Goal: Task Accomplishment & Management: Use online tool/utility

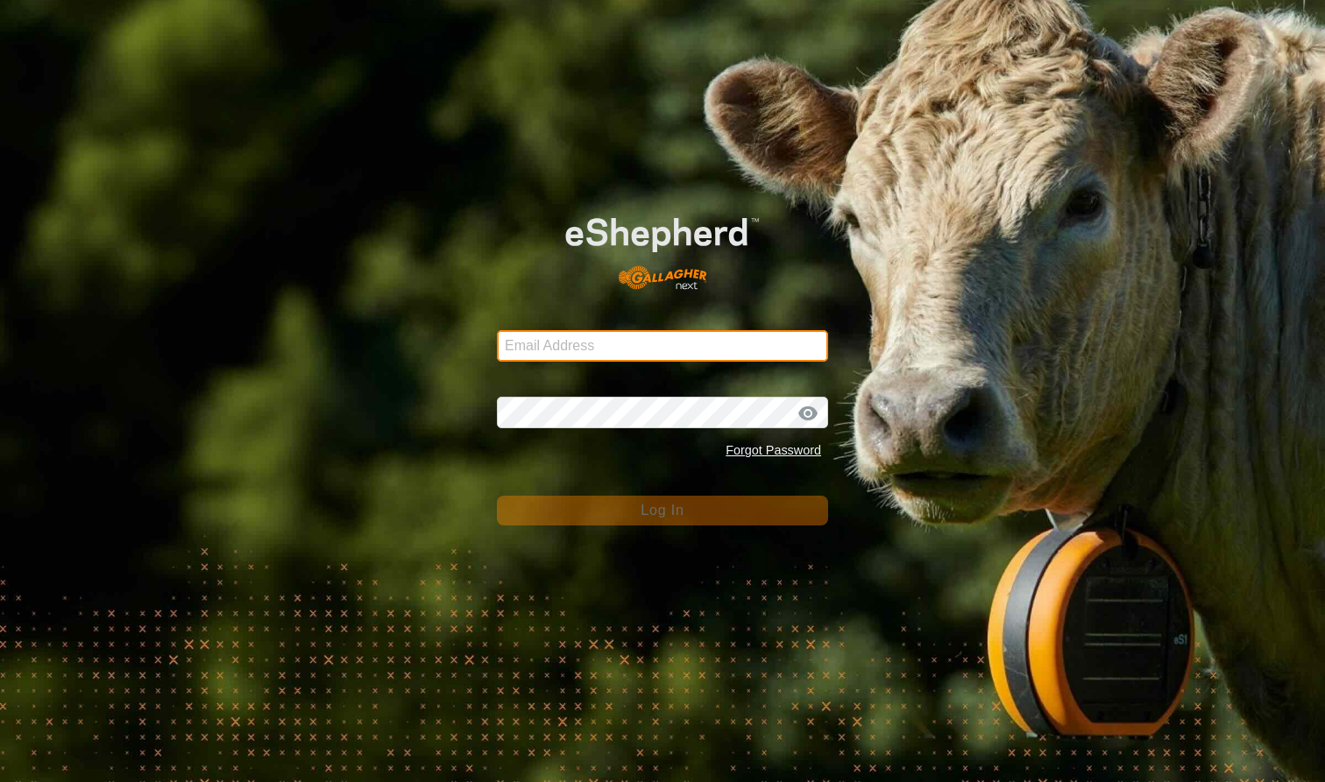
type input "mlwood@xtra.co.nz"
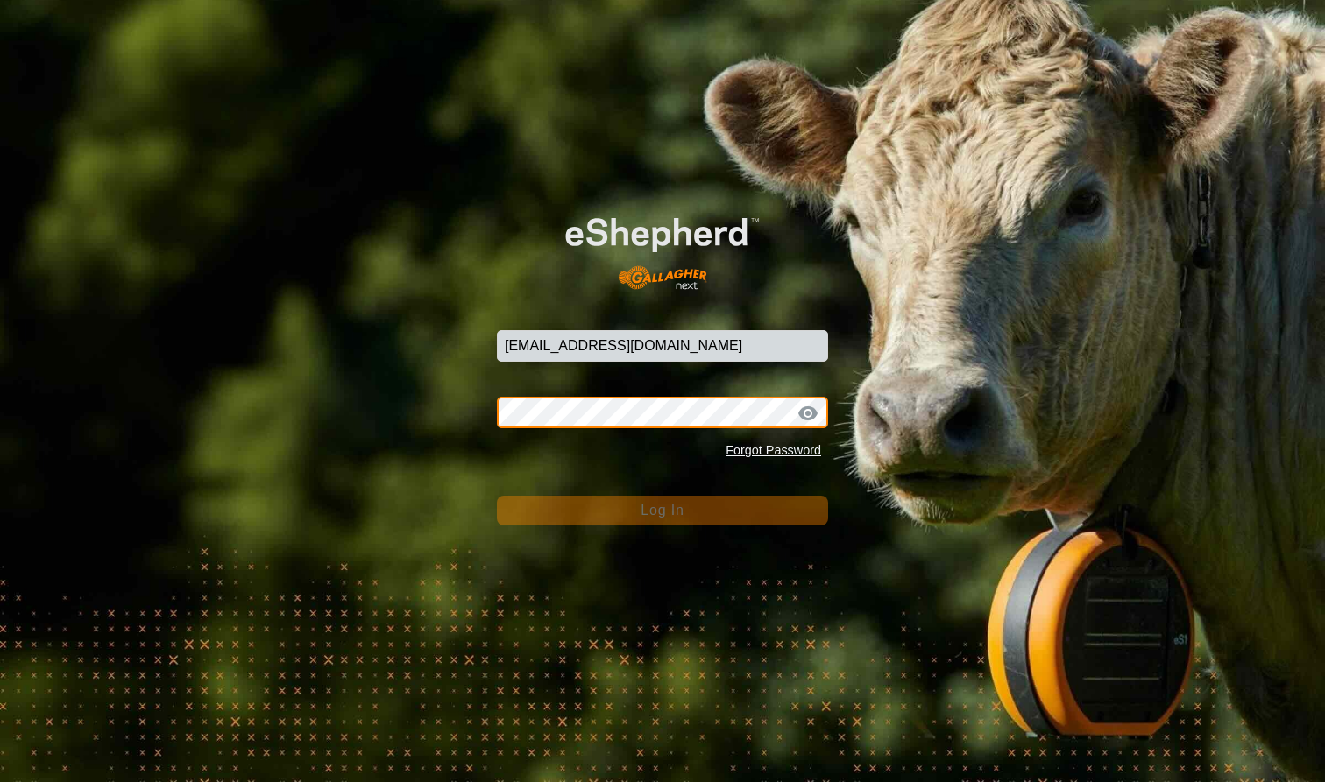
click at [662, 510] on button "Log In" at bounding box center [662, 511] width 331 height 30
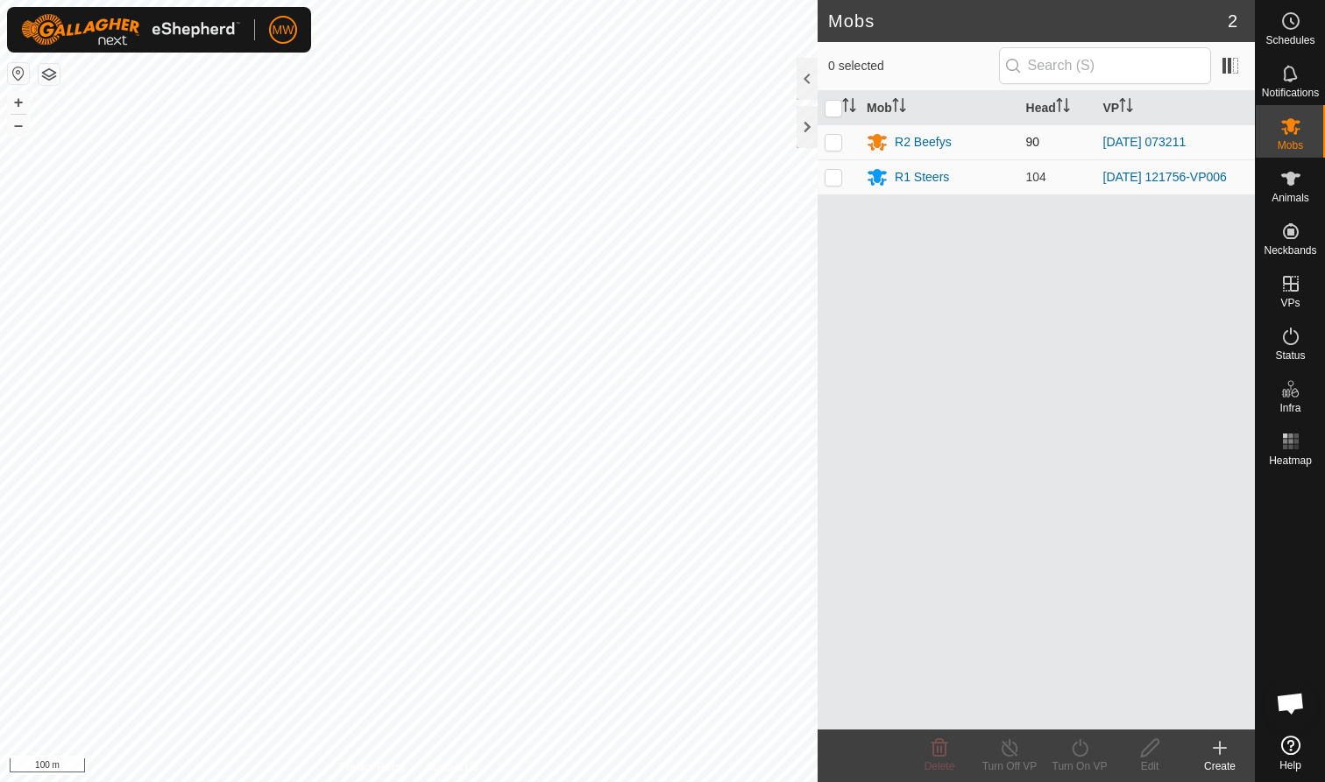
click at [836, 140] on p-checkbox at bounding box center [833, 142] width 18 height 14
checkbox input "true"
click at [1080, 755] on icon at bounding box center [1080, 748] width 22 height 21
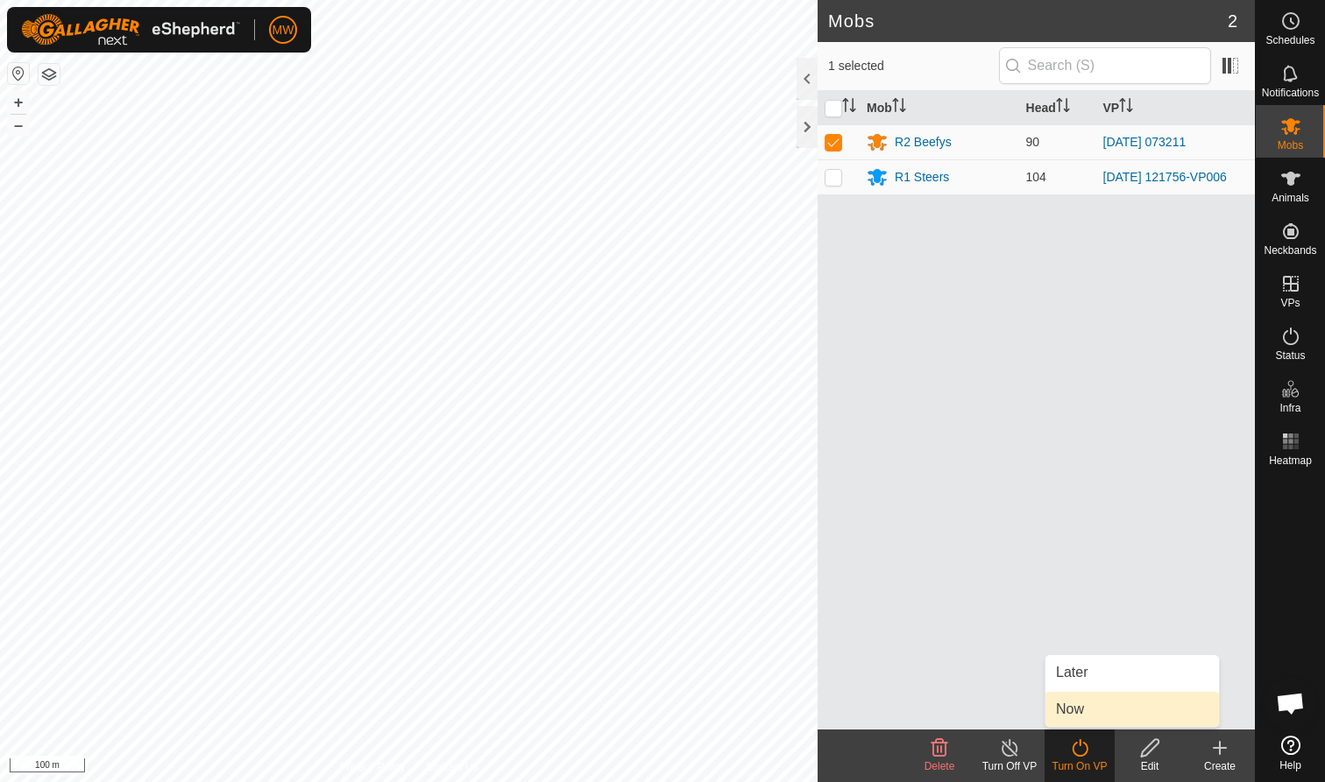
click at [1087, 711] on link "Now" at bounding box center [1131, 709] width 173 height 35
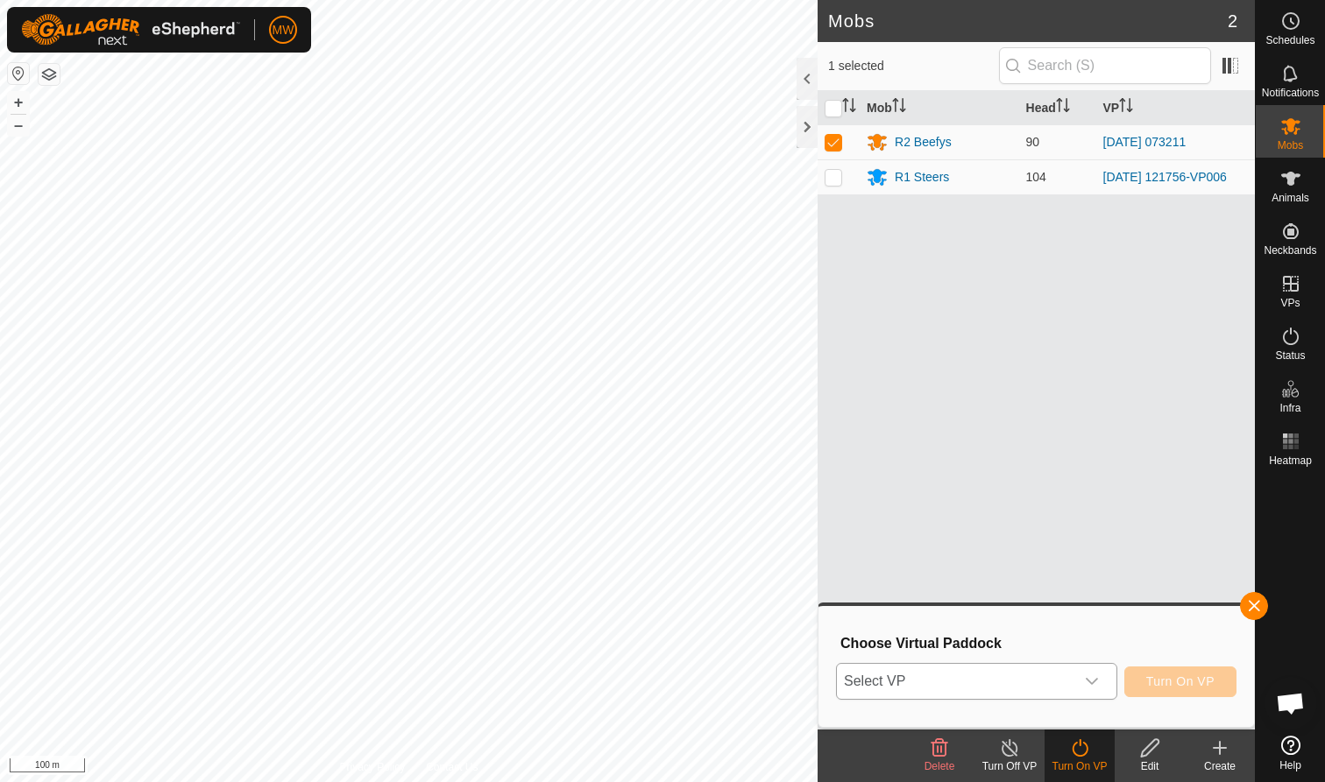
click at [1098, 682] on icon "dropdown trigger" at bounding box center [1092, 682] width 14 height 14
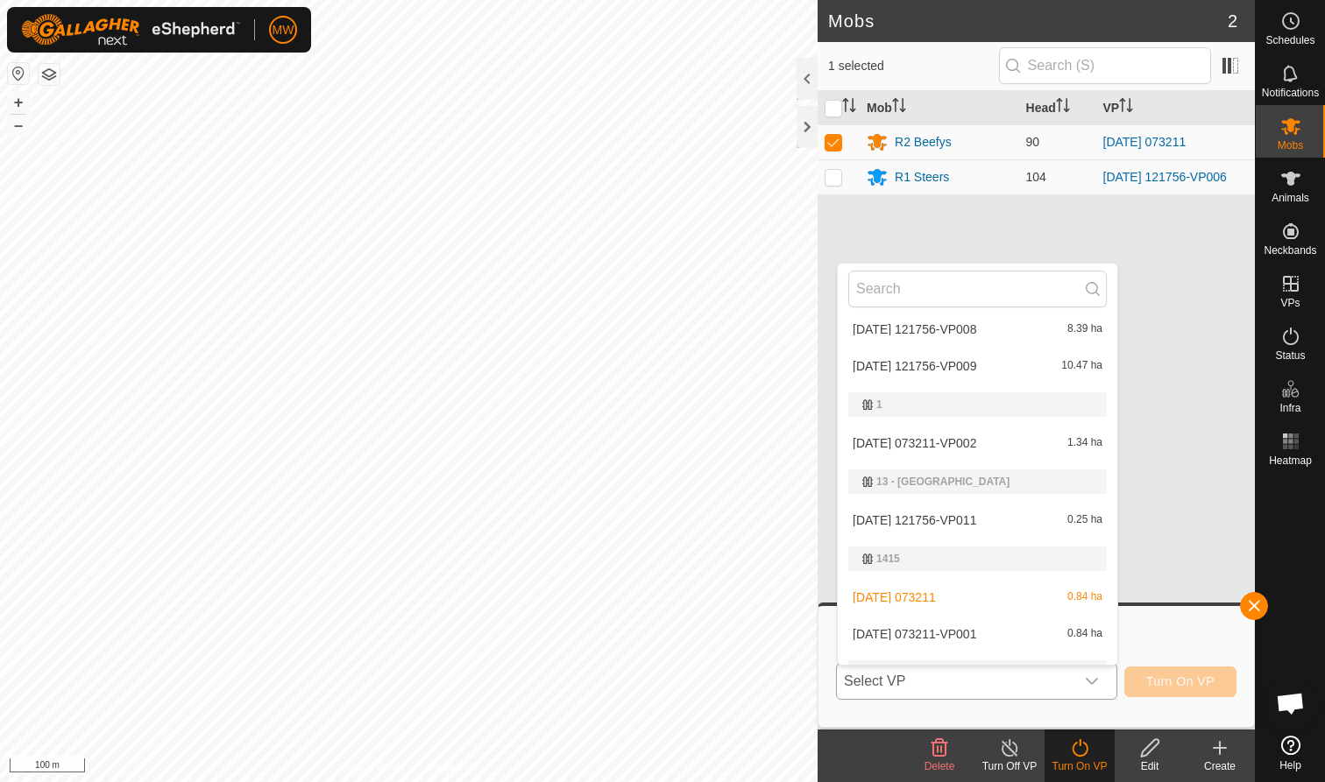
scroll to position [128, 0]
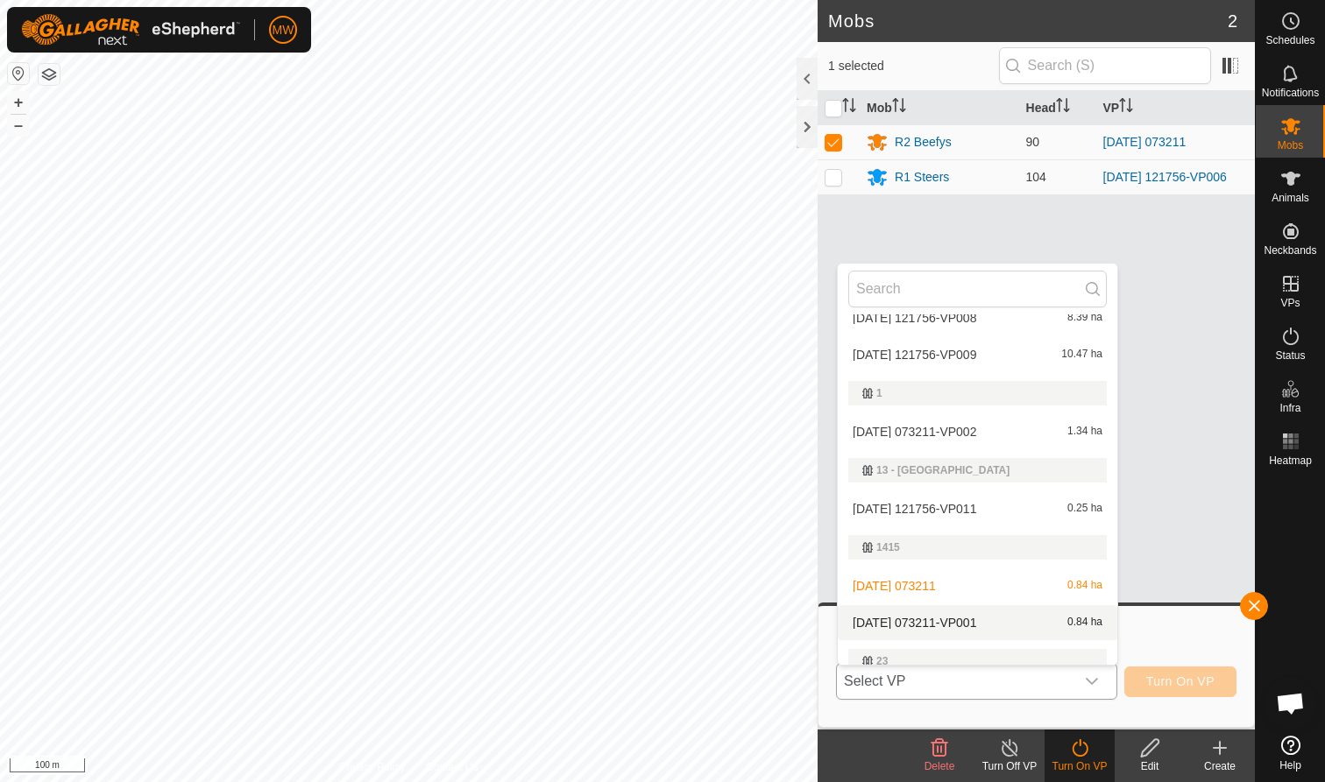
click at [909, 618] on li "2025-09-05 073211-VP001 0.84 ha" at bounding box center [977, 622] width 279 height 35
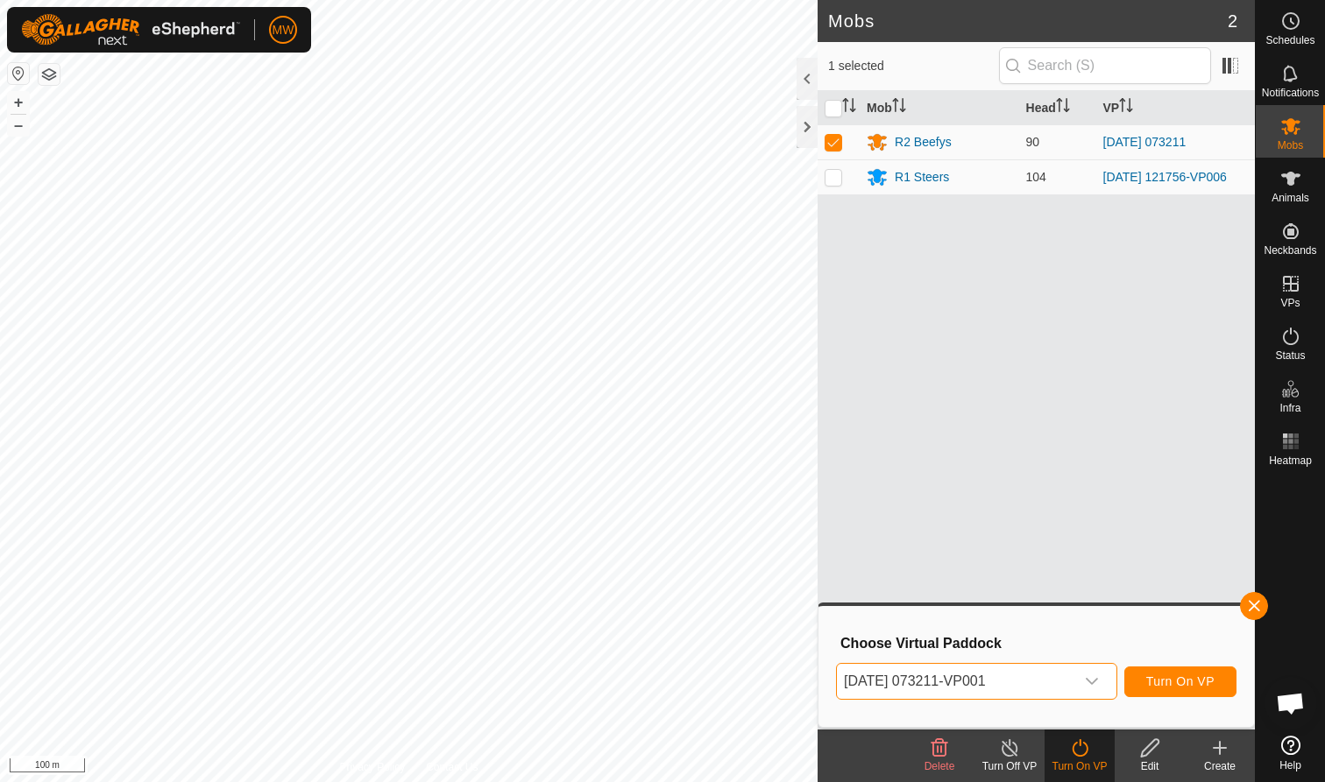
click at [1171, 681] on span "Turn On VP" at bounding box center [1180, 682] width 68 height 14
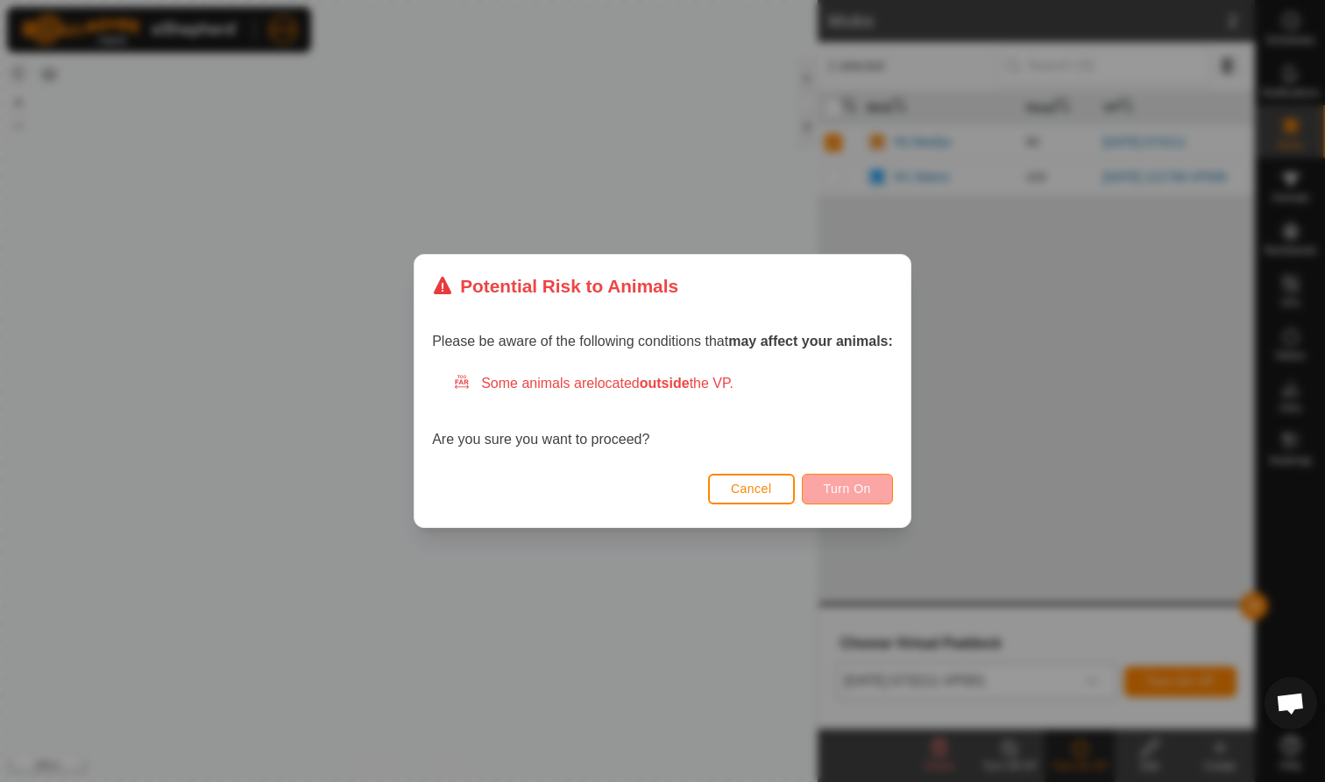
click at [848, 484] on span "Turn On" at bounding box center [847, 489] width 47 height 14
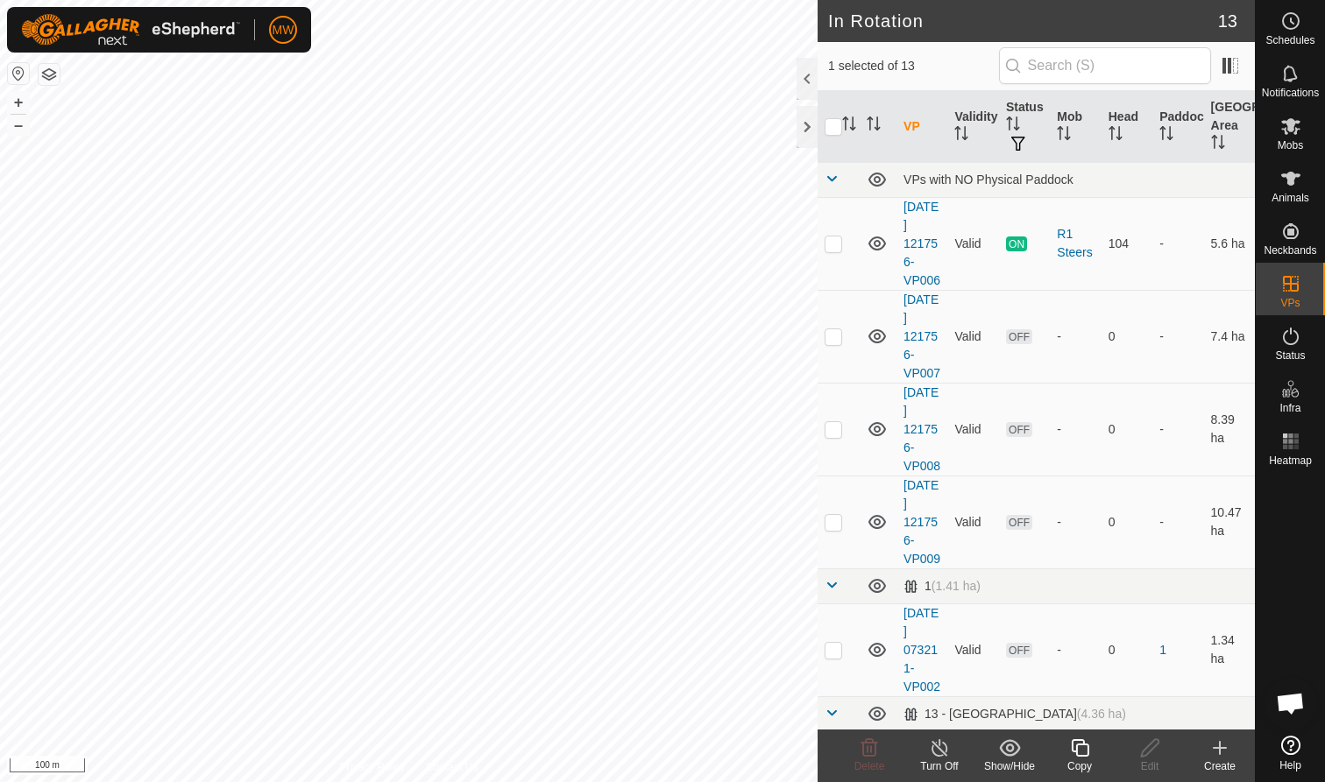
click at [1078, 759] on div "Copy" at bounding box center [1079, 767] width 70 height 16
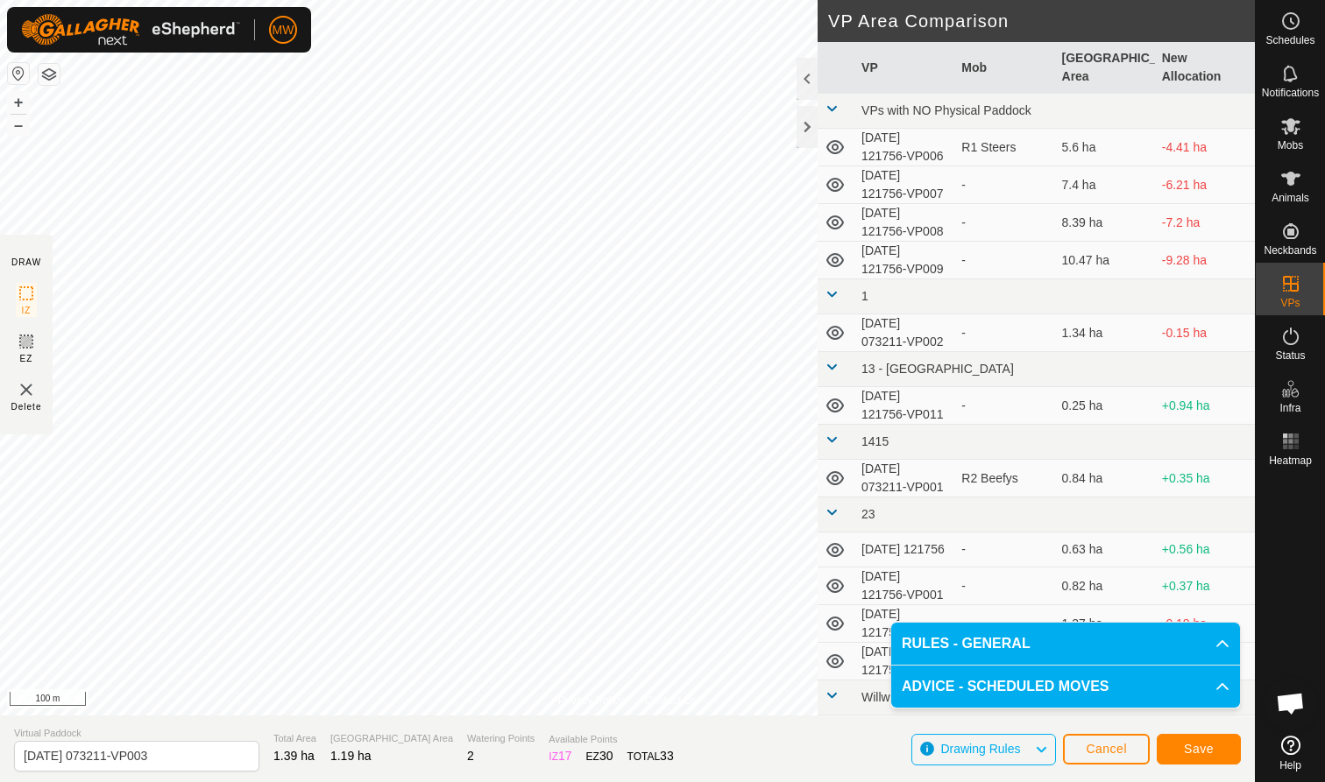
click at [1199, 749] on span "Save" at bounding box center [1199, 749] width 30 height 14
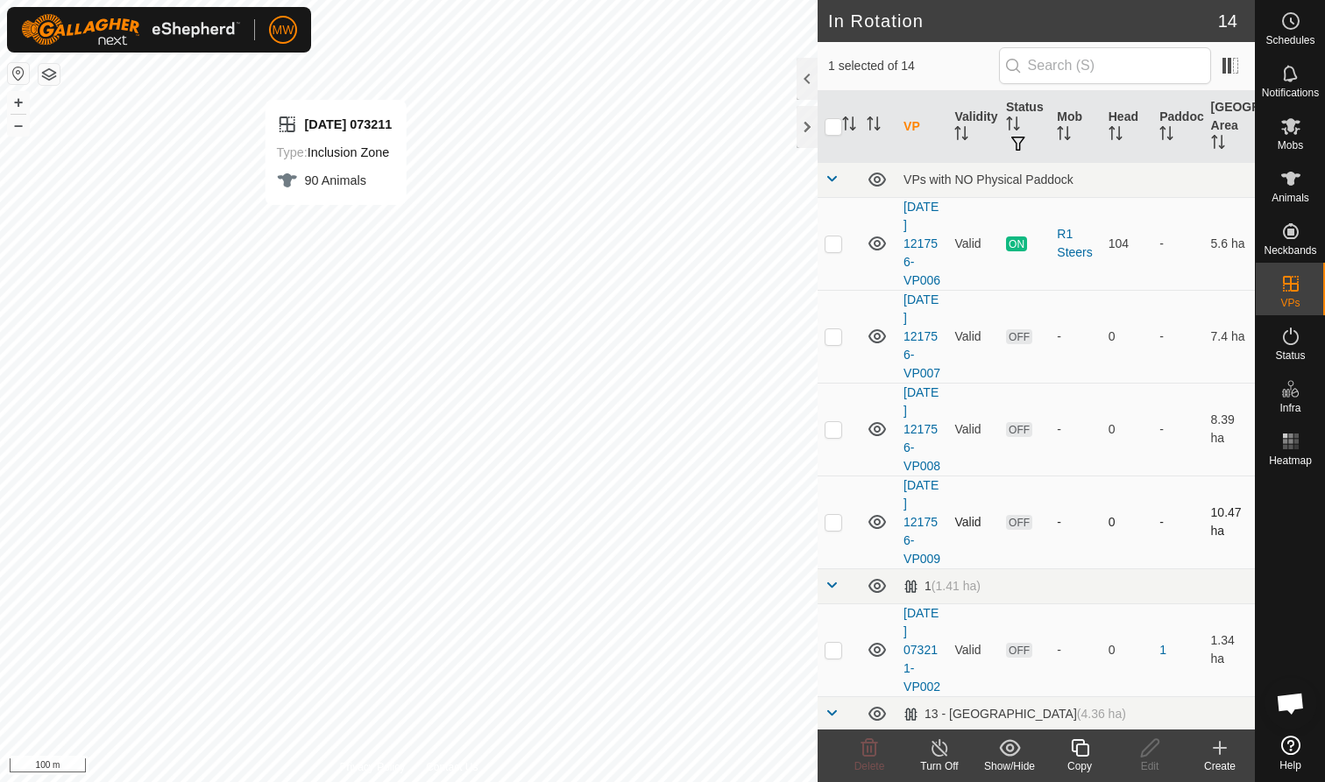
checkbox input "false"
checkbox input "true"
click at [1080, 753] on icon at bounding box center [1080, 748] width 22 height 21
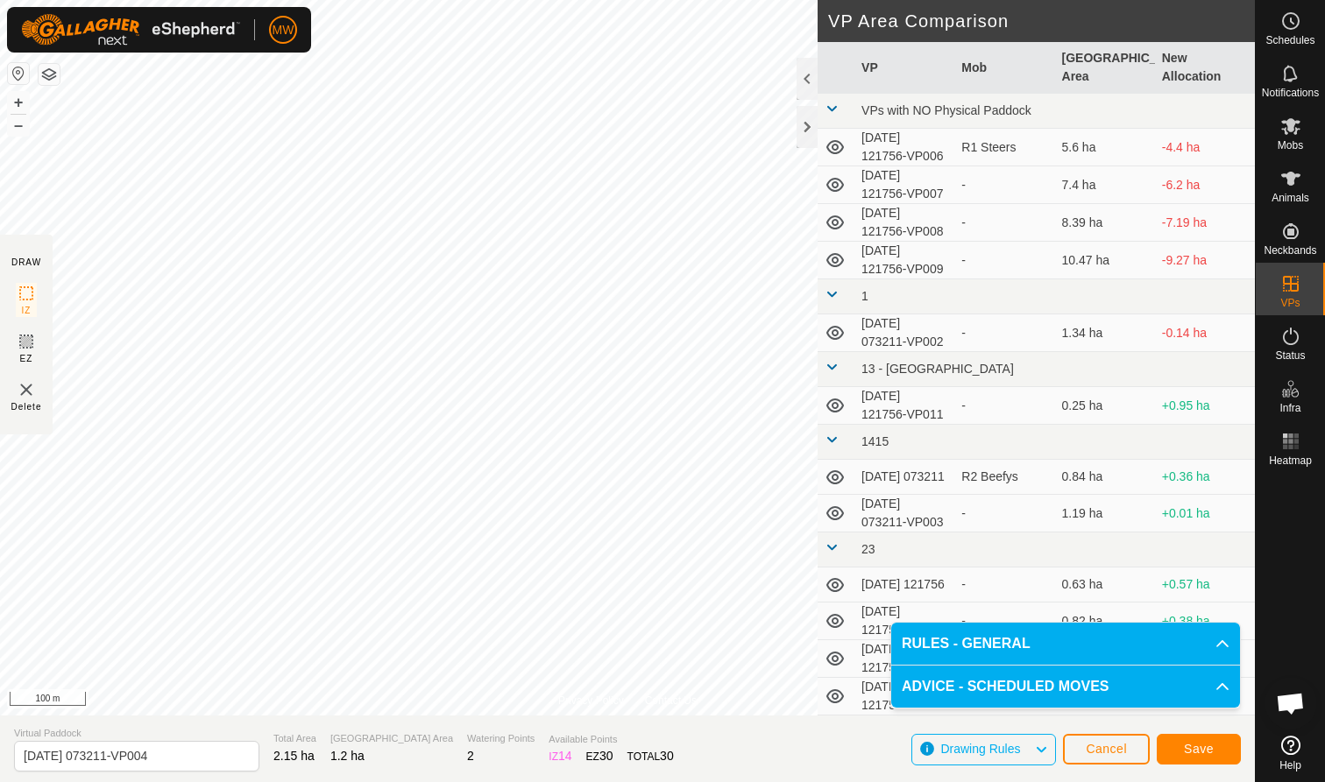
click at [1199, 746] on span "Save" at bounding box center [1199, 749] width 30 height 14
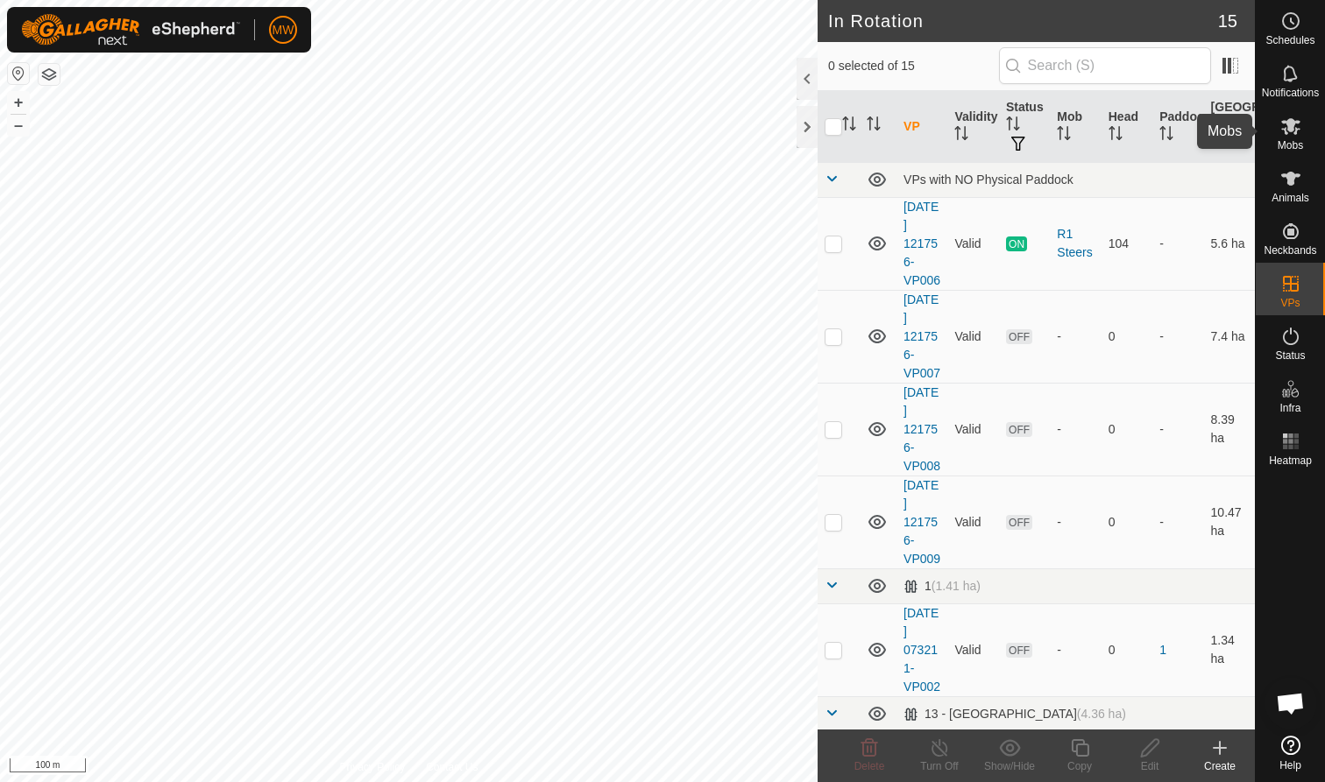
click at [1294, 130] on icon at bounding box center [1290, 126] width 21 height 21
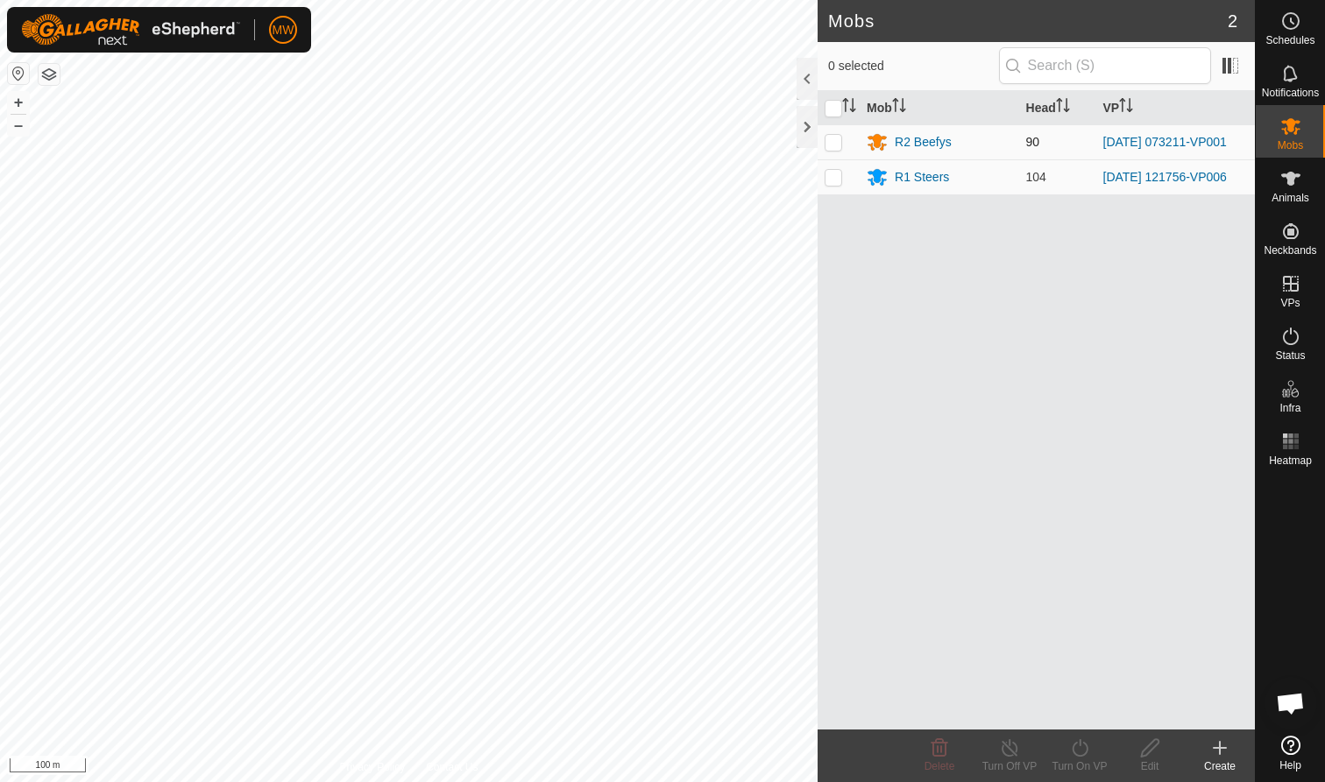
click at [829, 144] on p-checkbox at bounding box center [833, 142] width 18 height 14
checkbox input "true"
click at [1085, 749] on icon at bounding box center [1080, 748] width 22 height 21
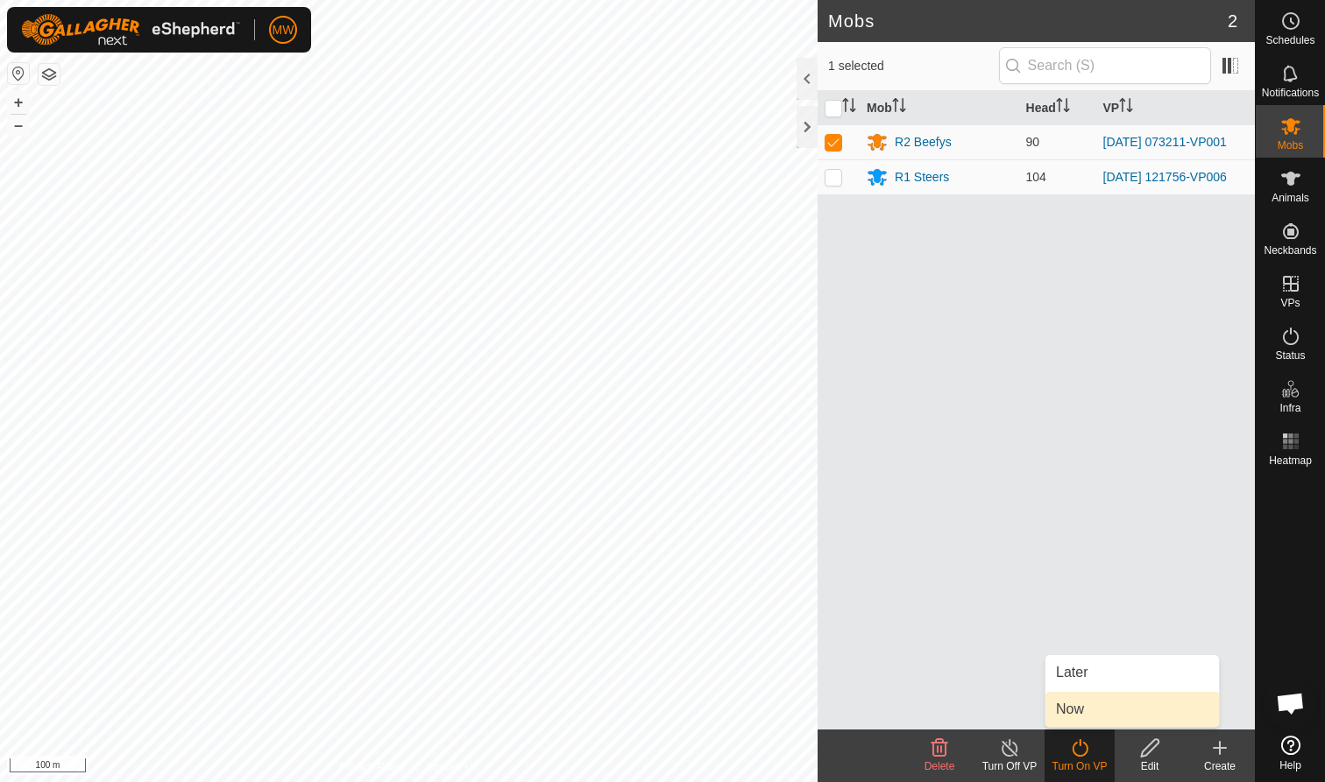
click at [1081, 712] on link "Now" at bounding box center [1131, 709] width 173 height 35
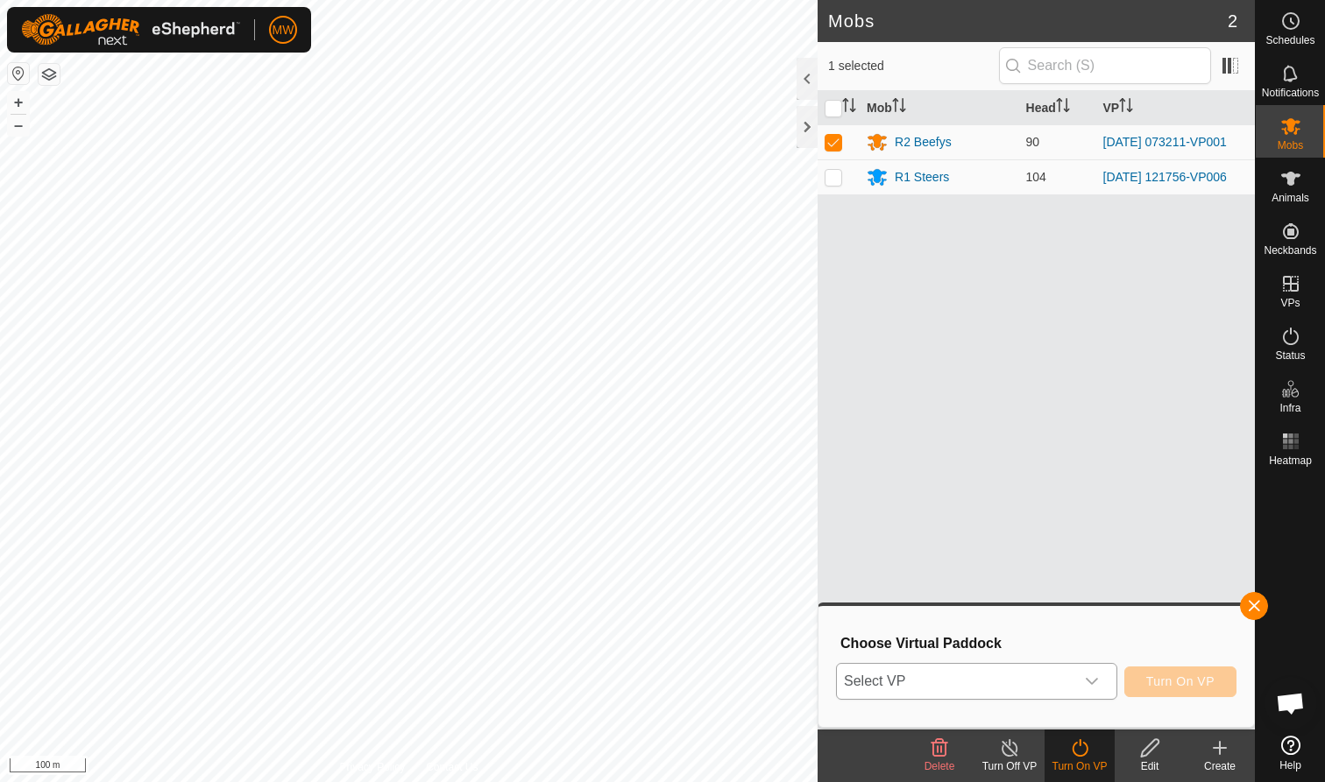
click at [1092, 678] on icon "dropdown trigger" at bounding box center [1092, 682] width 14 height 14
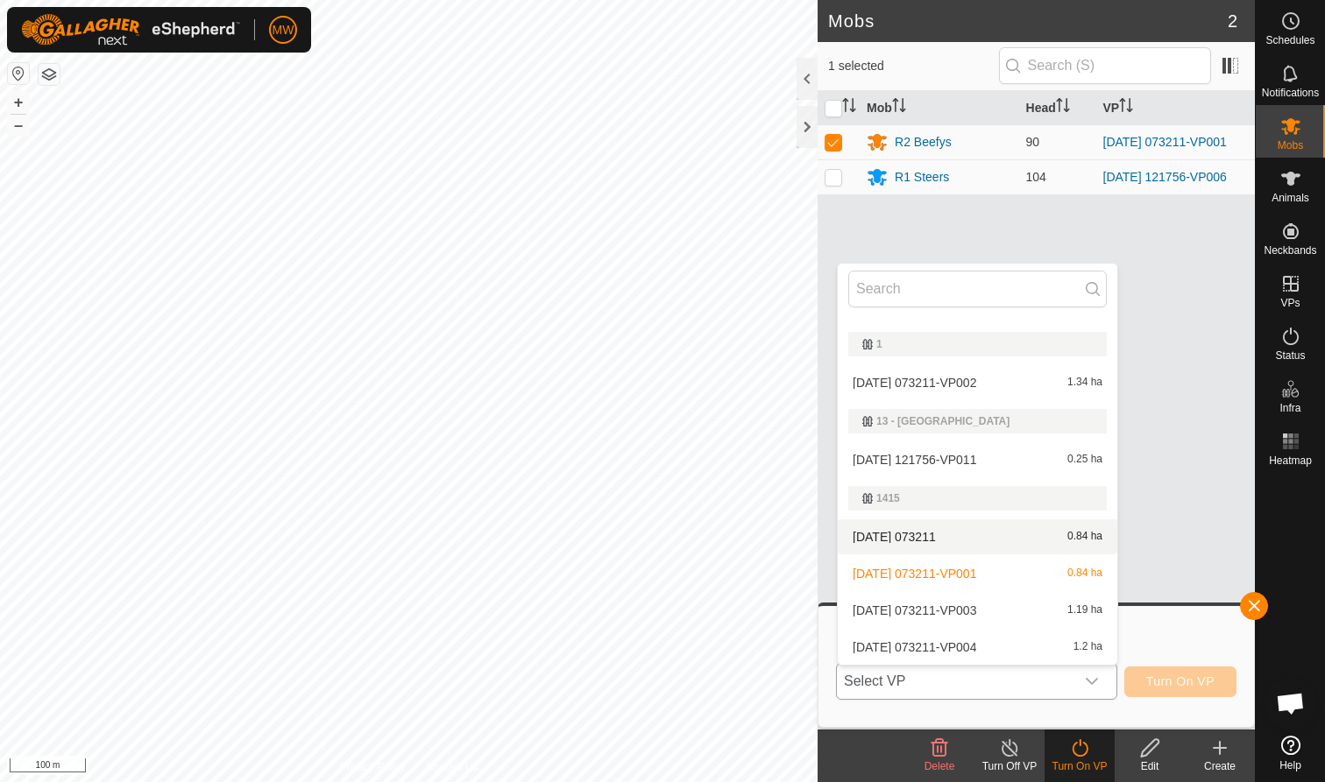
scroll to position [199, 0]
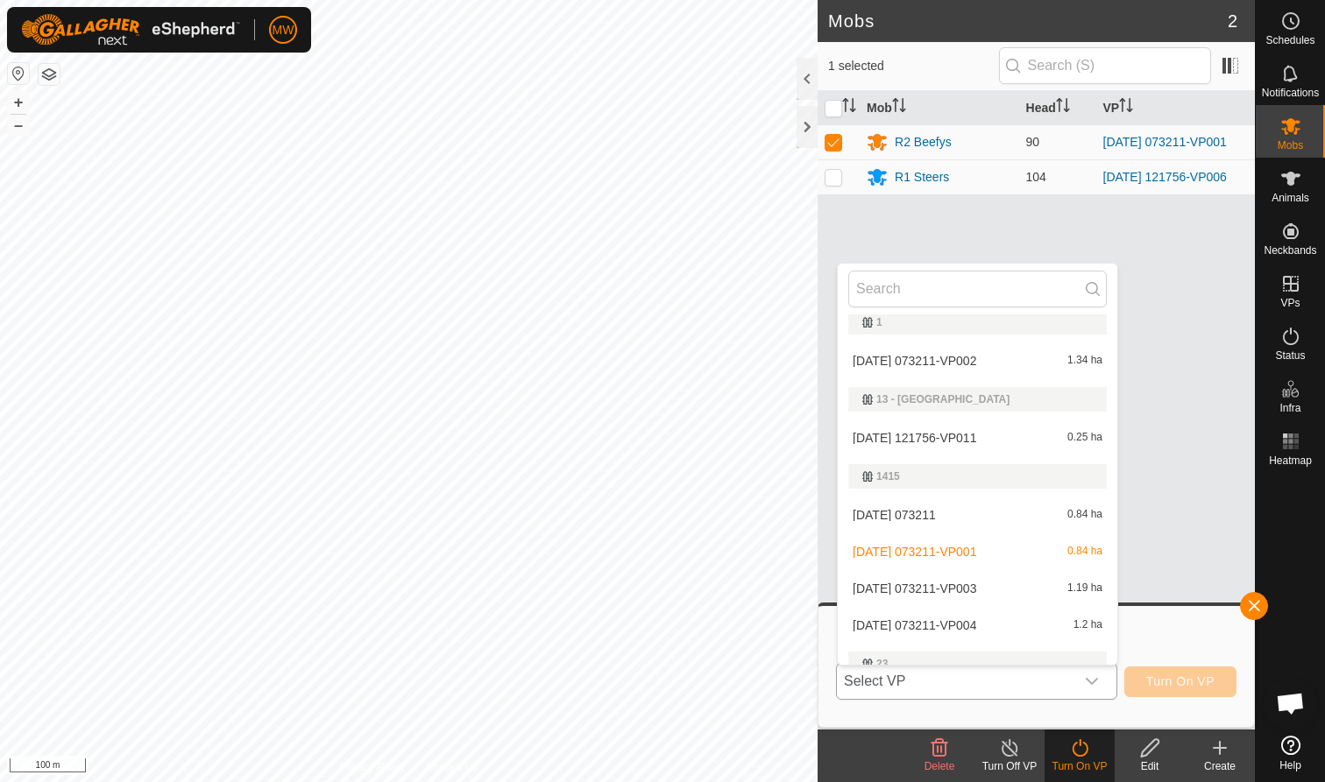
click at [1093, 681] on icon "dropdown trigger" at bounding box center [1092, 682] width 14 height 14
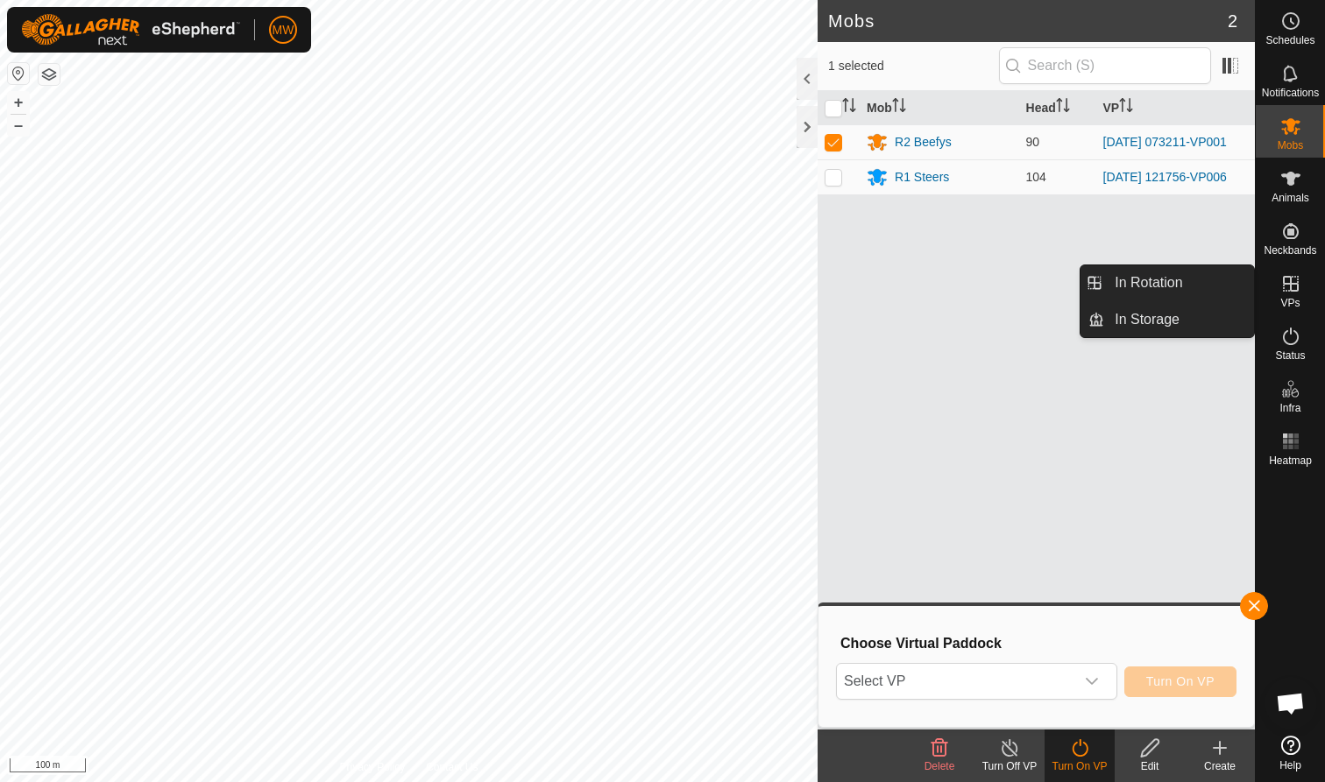
click at [1297, 285] on icon at bounding box center [1291, 284] width 16 height 16
click at [1242, 277] on link "In Rotation" at bounding box center [1179, 282] width 150 height 35
